Goal: Information Seeking & Learning: Learn about a topic

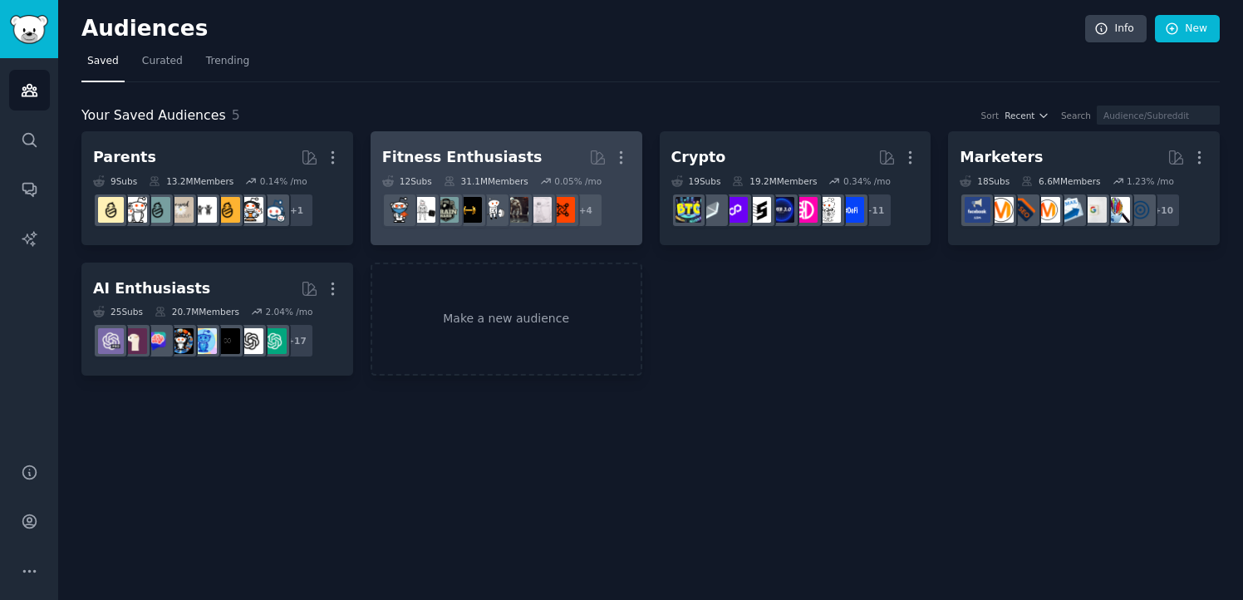
click at [543, 149] on h2 "Fitness Enthusiasts More" at bounding box center [506, 157] width 248 height 29
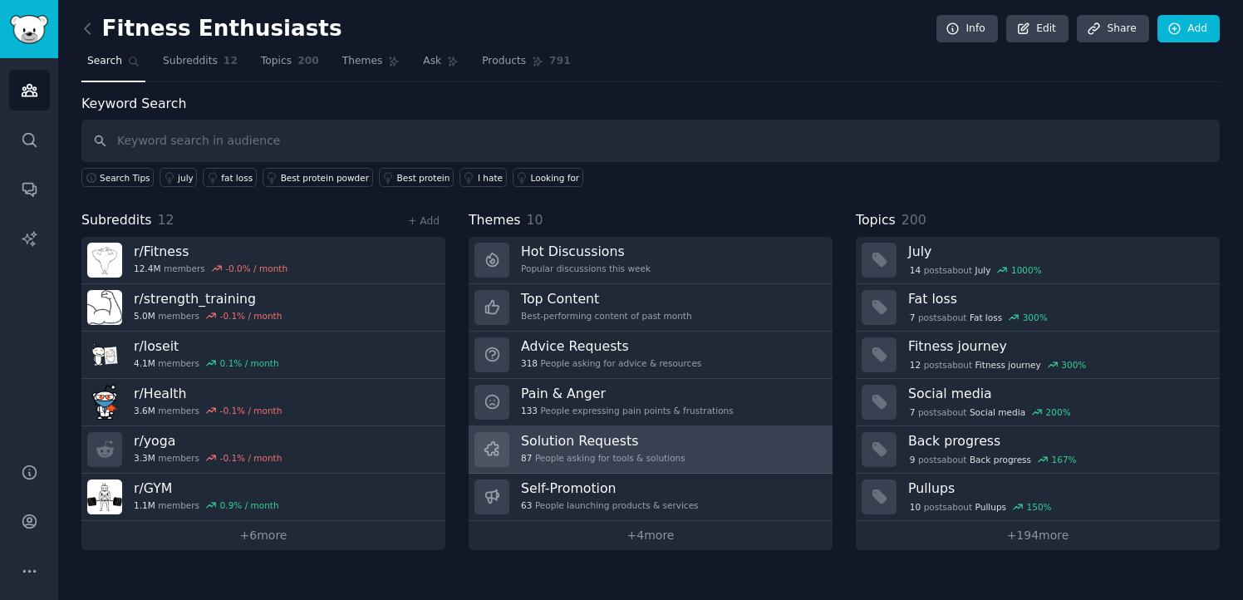
click at [710, 440] on link "Solution Requests 87 People asking for tools & solutions" at bounding box center [651, 449] width 364 height 47
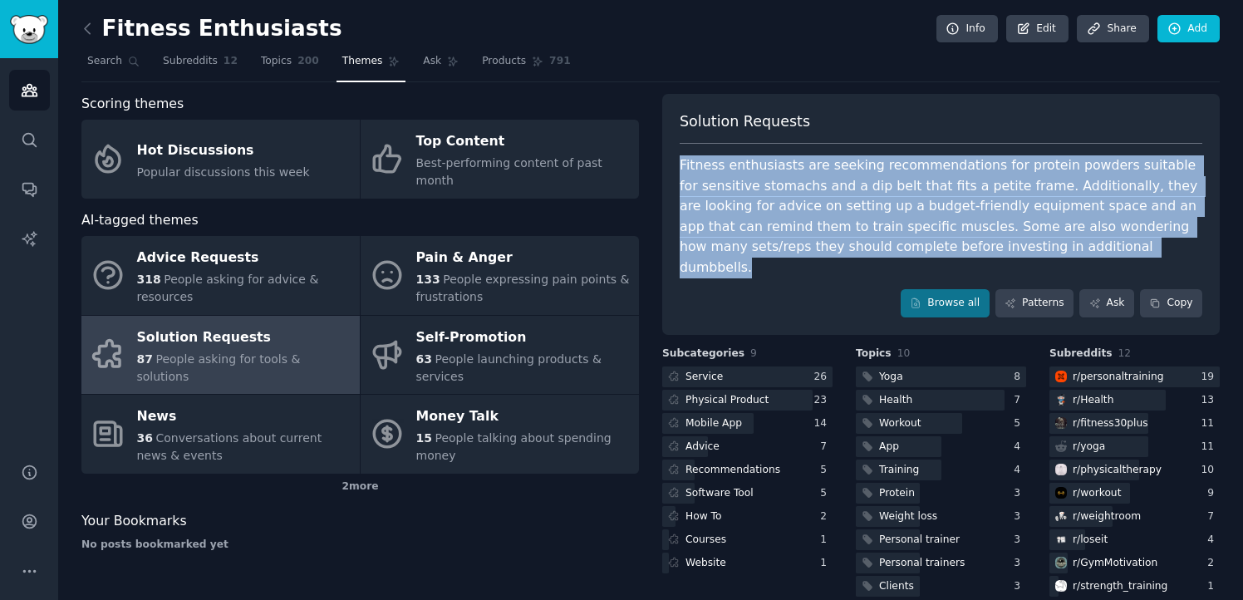
drag, startPoint x: 682, startPoint y: 161, endPoint x: 1057, endPoint y: 248, distance: 384.6
click at [1057, 248] on div "Solution Requests Fitness enthusiasts are seeking recommendations for protein p…" at bounding box center [941, 214] width 558 height 241
click at [849, 243] on div "Fitness enthusiasts are seeking recommendations for protein powders suitable fo…" at bounding box center [941, 216] width 523 height 122
drag, startPoint x: 1022, startPoint y: 251, endPoint x: 676, endPoint y: 160, distance: 358.1
click at [676, 160] on div "Solution Requests Fitness enthusiasts are seeking recommendations for protein p…" at bounding box center [941, 214] width 558 height 241
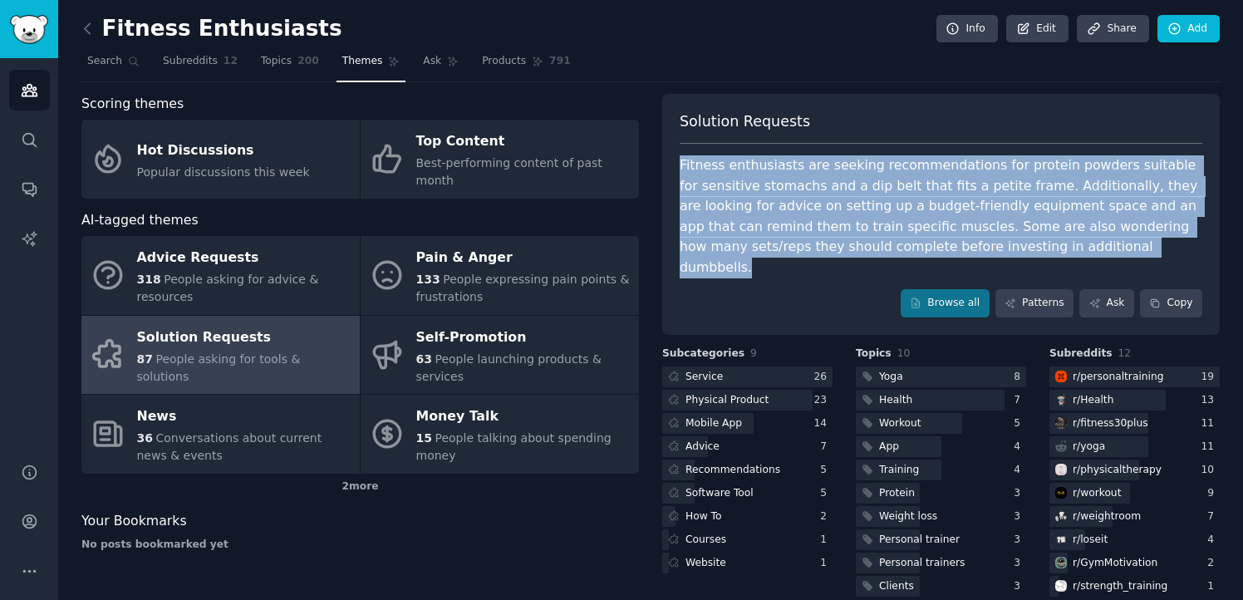
copy div "Fitness enthusiasts are seeking recommendations for protein powders suitable fo…"
